Goal: Check status: Check status

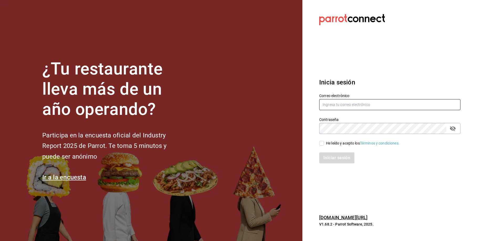
type input "[EMAIL_ADDRESS][DOMAIN_NAME]"
click at [330, 144] on div "He leído y acepto los Términos y condiciones." at bounding box center [363, 144] width 74 height 6
click at [324, 144] on input "He leído y acepto los Términos y condiciones." at bounding box center [321, 143] width 5 height 5
checkbox input "true"
click at [336, 160] on button "Iniciar sesión" at bounding box center [337, 158] width 36 height 11
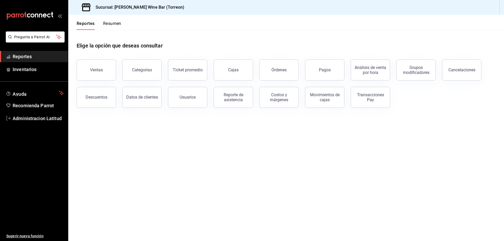
click at [326, 71] on div "Pagos" at bounding box center [325, 69] width 12 height 5
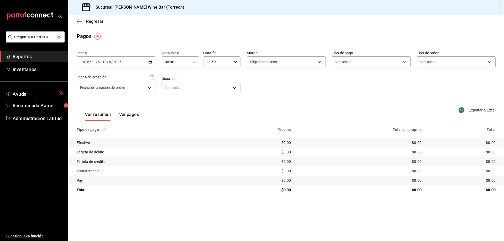
click at [92, 63] on input "2025" at bounding box center [95, 62] width 9 height 4
click at [92, 134] on span "Rango de fechas" at bounding box center [101, 137] width 41 height 6
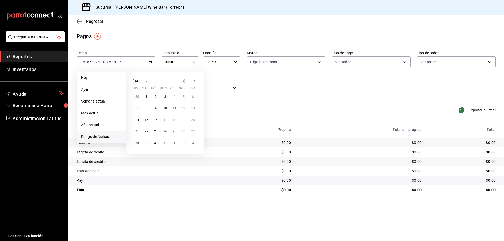
click at [184, 82] on icon "button" at bounding box center [184, 81] width 2 height 3
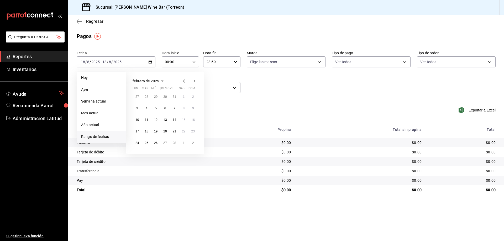
click at [184, 82] on icon "button" at bounding box center [184, 81] width 2 height 3
click at [192, 98] on abbr "1" at bounding box center [193, 97] width 2 height 4
click at [195, 83] on icon "button" at bounding box center [194, 81] width 6 height 6
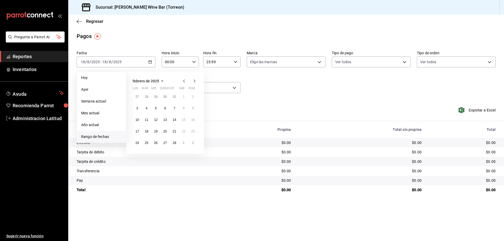
click at [195, 83] on icon "button" at bounding box center [194, 81] width 6 height 6
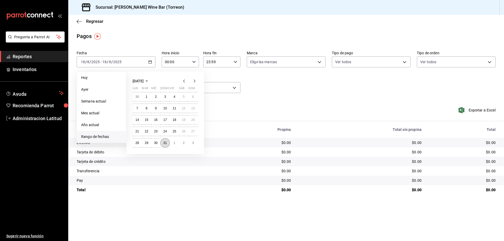
click at [167, 143] on button "31" at bounding box center [164, 142] width 9 height 9
